Goal: Find contact information: Find contact information

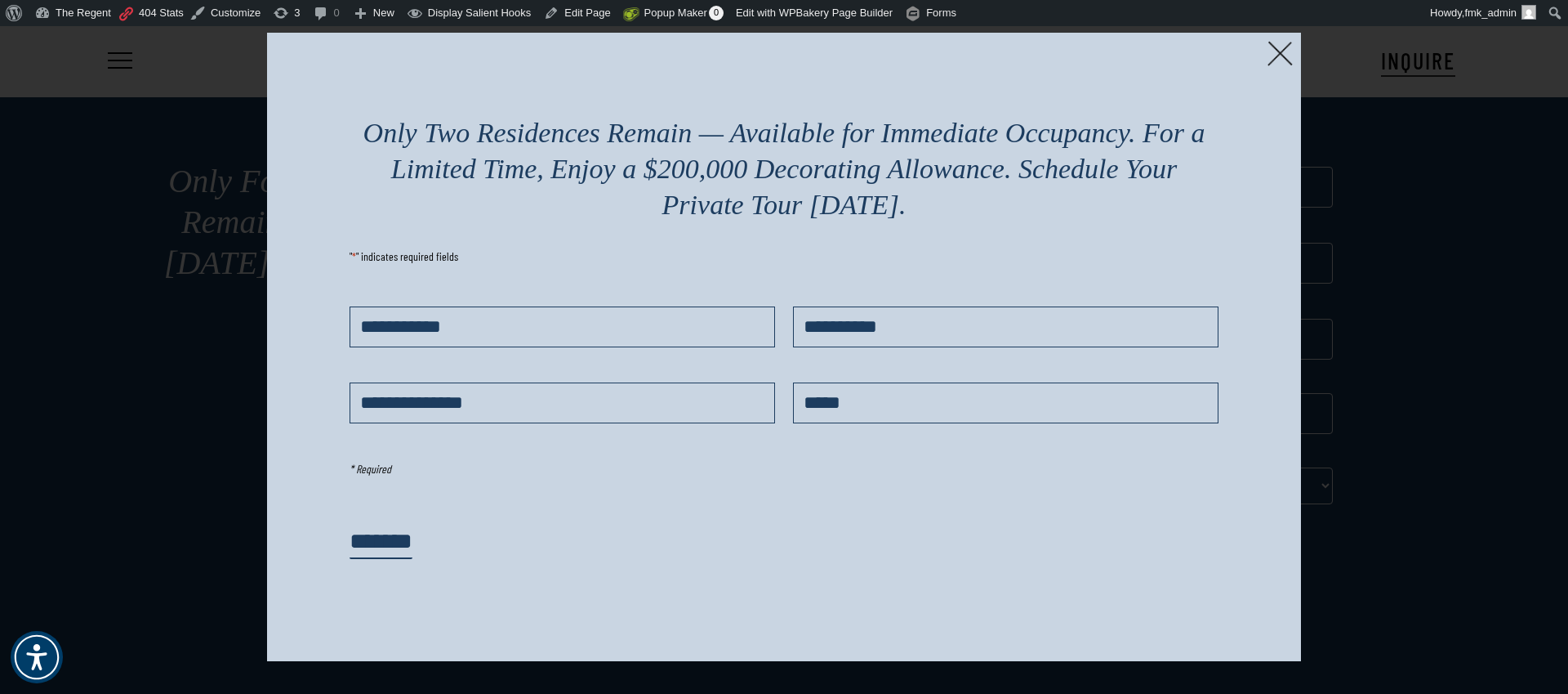
click at [1278, 49] on img at bounding box center [1281, 54] width 26 height 26
